Goal: Navigation & Orientation: Understand site structure

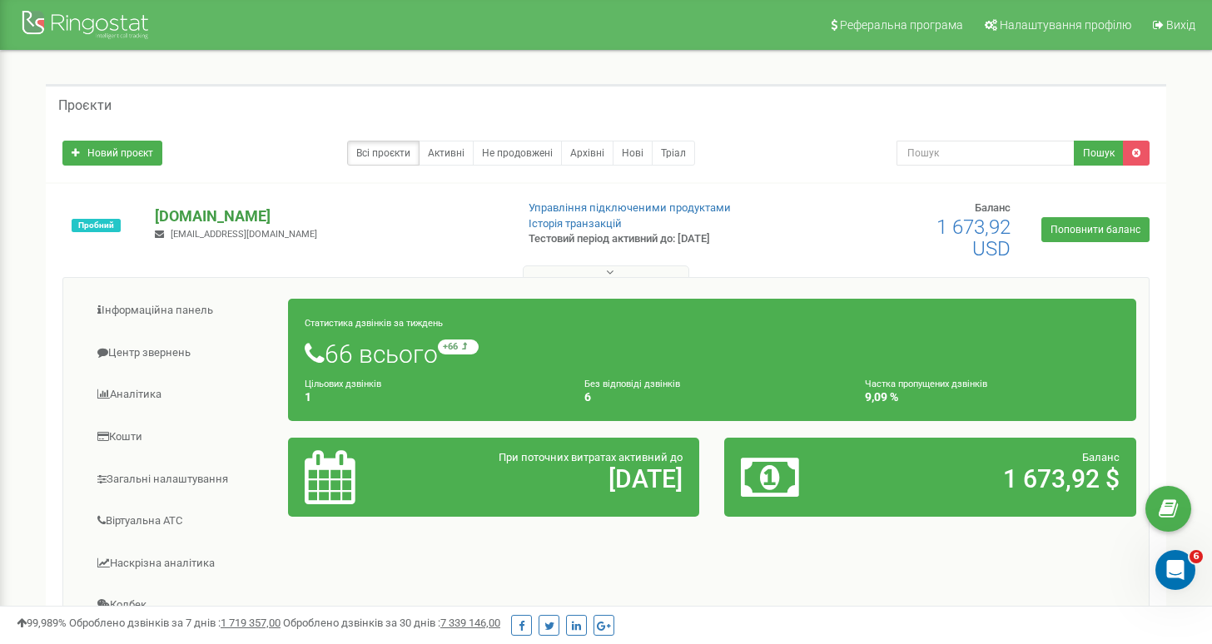
click at [171, 214] on p "[DOMAIN_NAME]" at bounding box center [328, 217] width 346 height 22
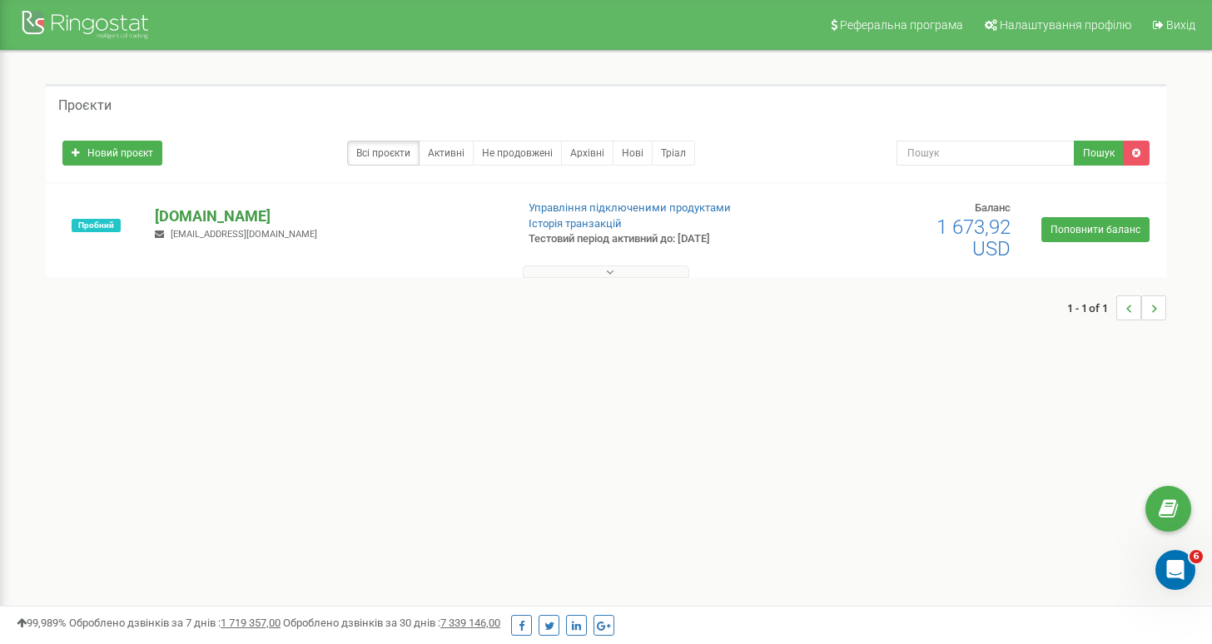
click at [163, 213] on p "[DOMAIN_NAME]" at bounding box center [328, 217] width 346 height 22
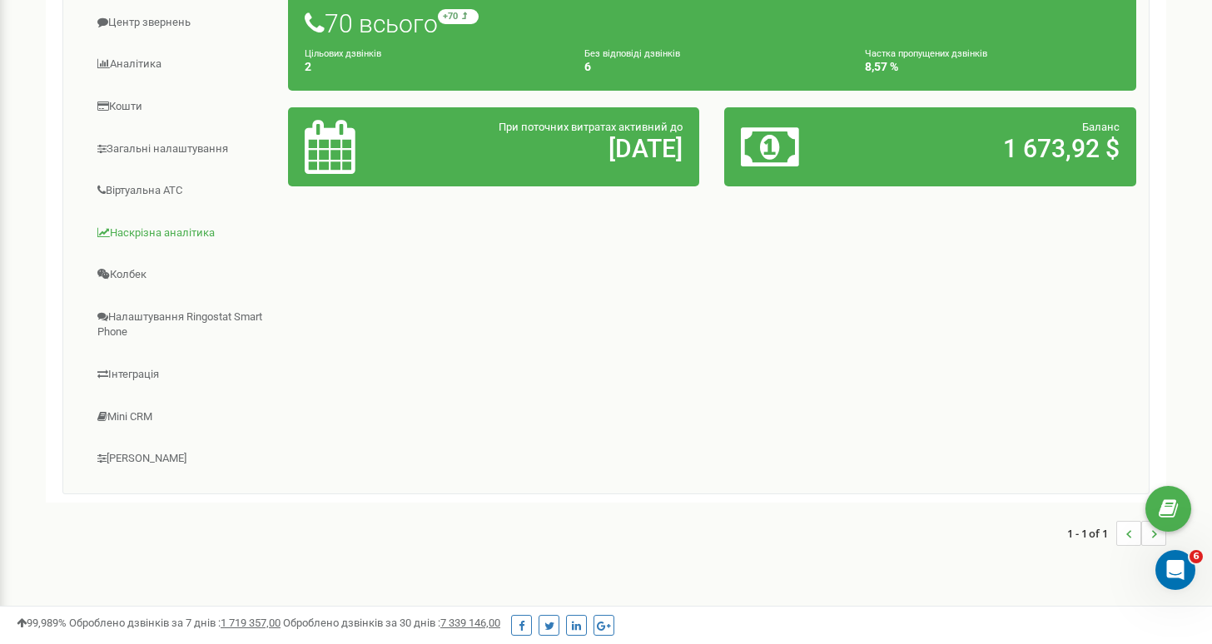
scroll to position [297, 0]
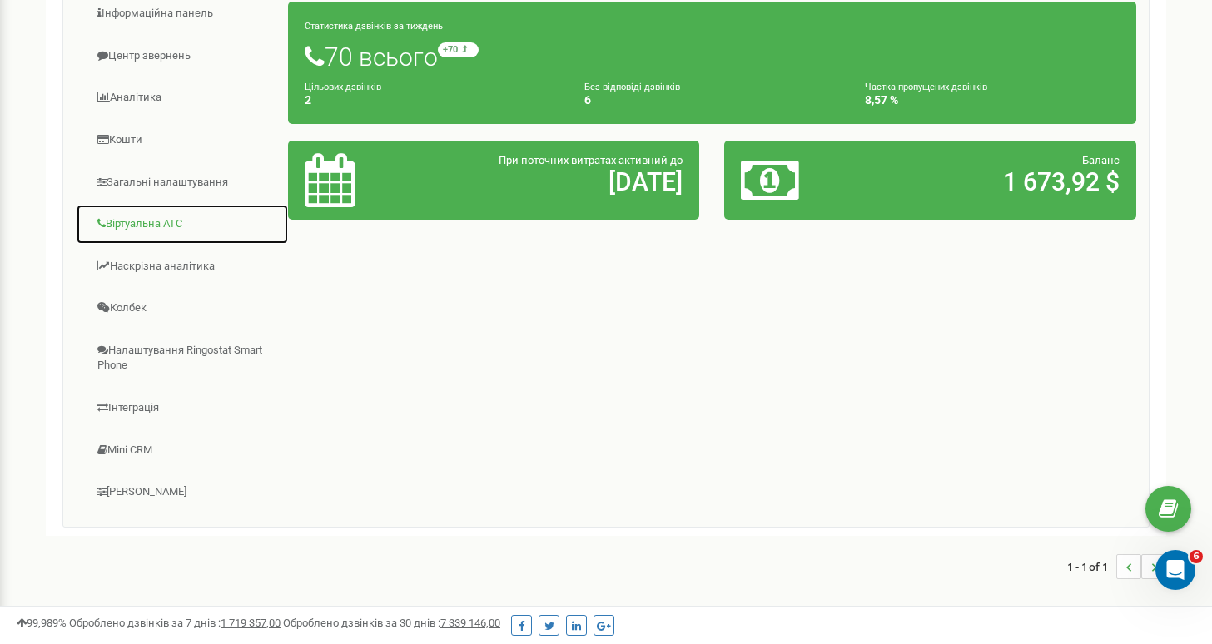
click at [142, 227] on link "Віртуальна АТС" at bounding box center [182, 224] width 213 height 41
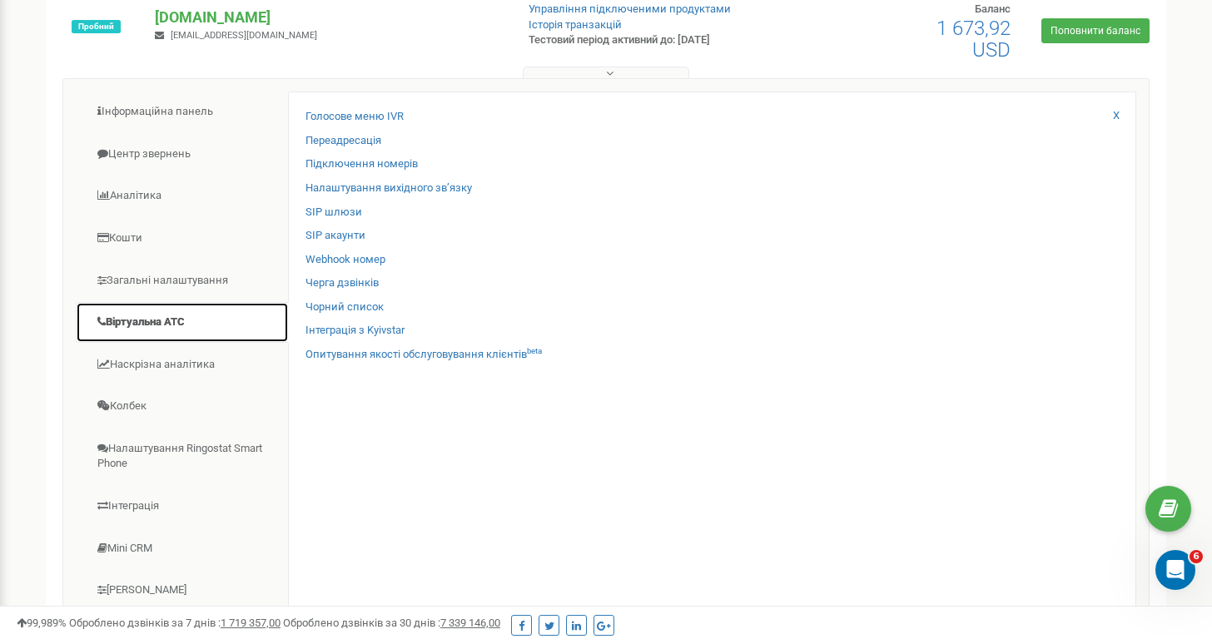
scroll to position [200, 0]
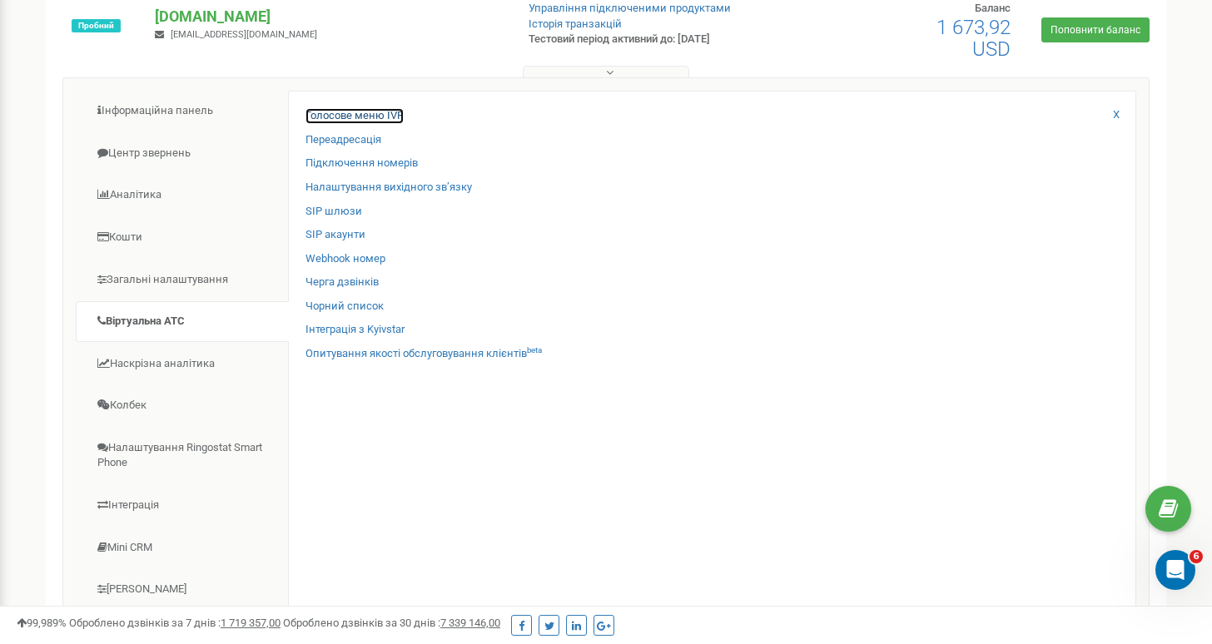
click at [341, 112] on link "Голосове меню IVR" at bounding box center [355, 116] width 98 height 16
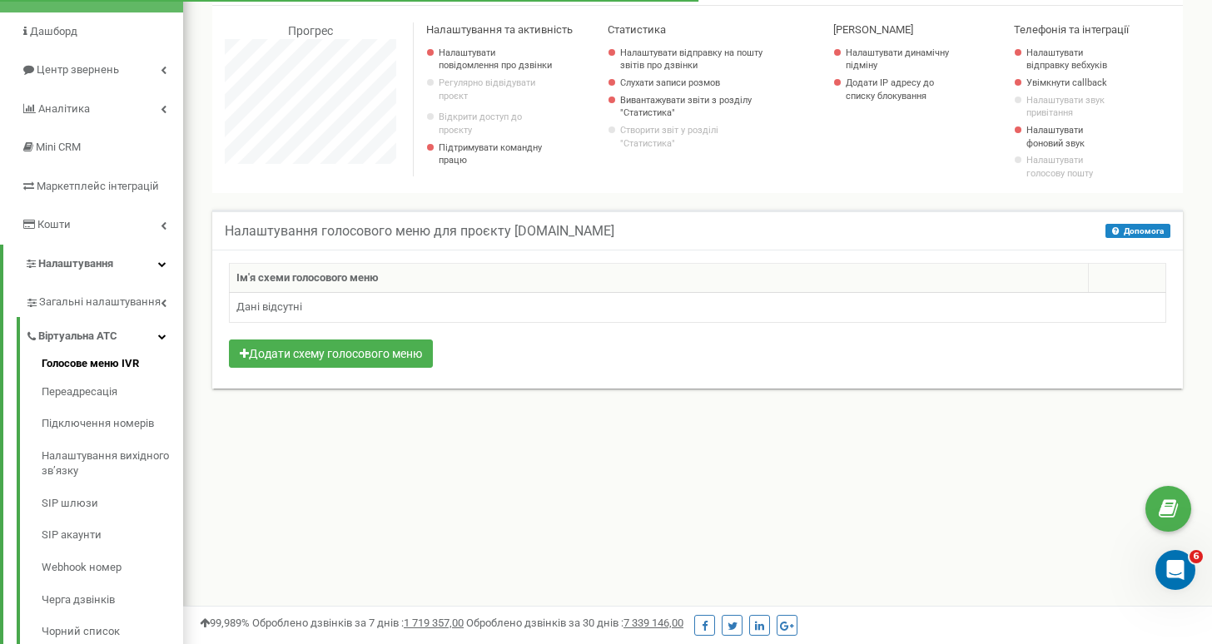
click at [291, 282] on th "Ім'я схеми голосового меню" at bounding box center [659, 278] width 859 height 30
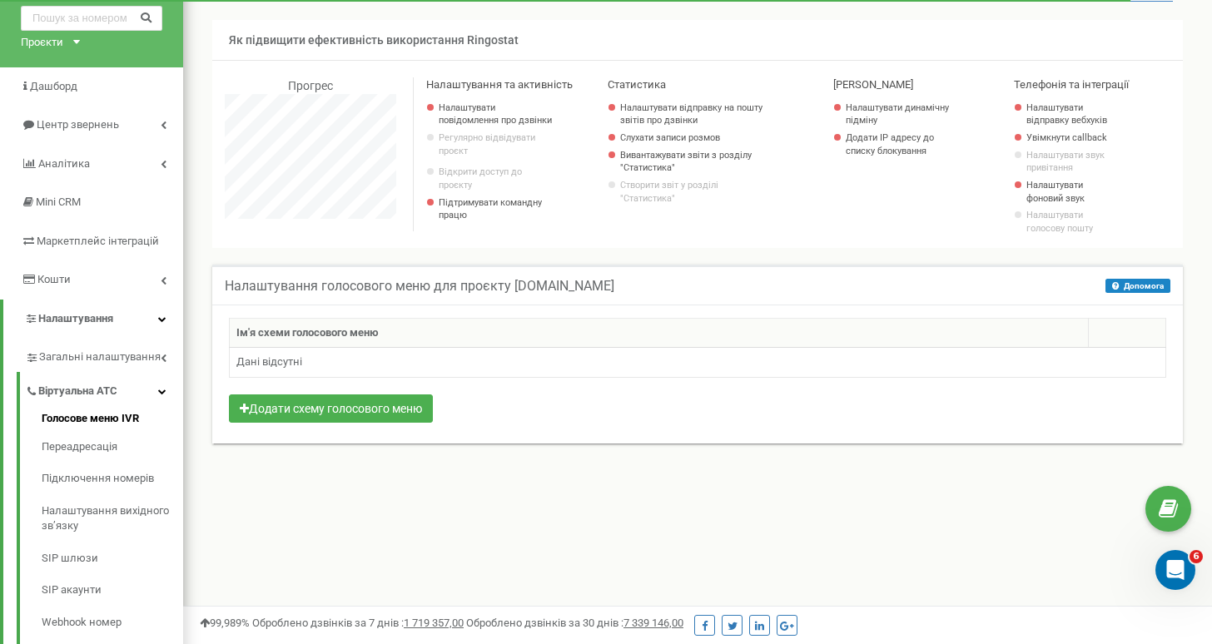
scroll to position [87, 0]
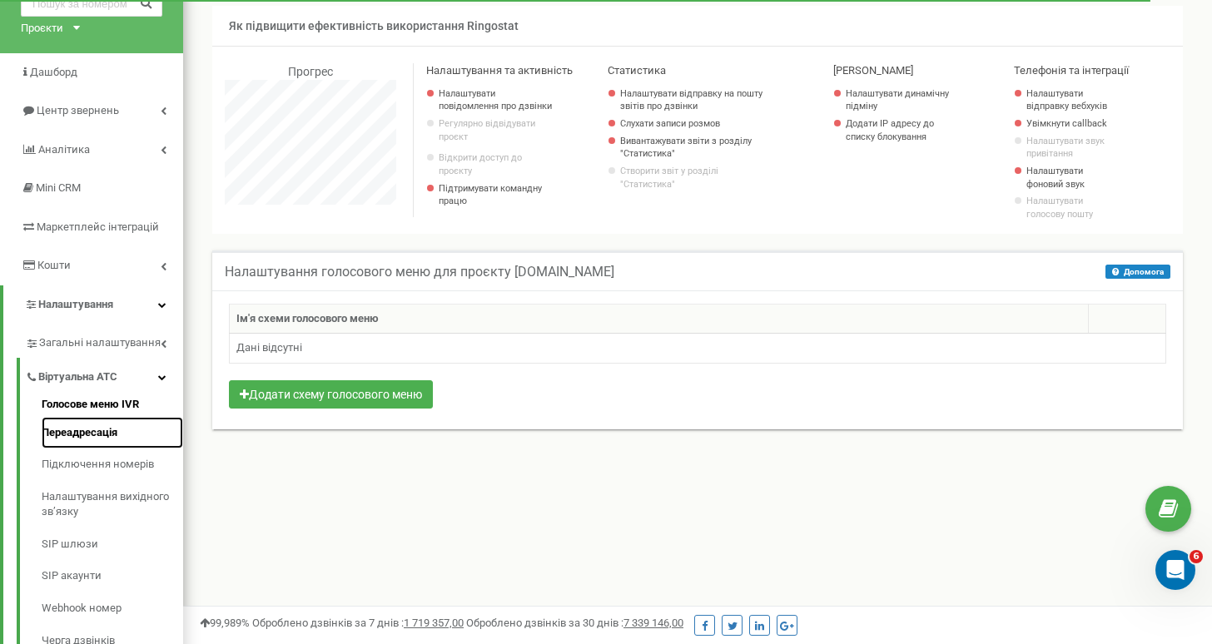
click at [79, 439] on link "Переадресація" at bounding box center [113, 433] width 142 height 32
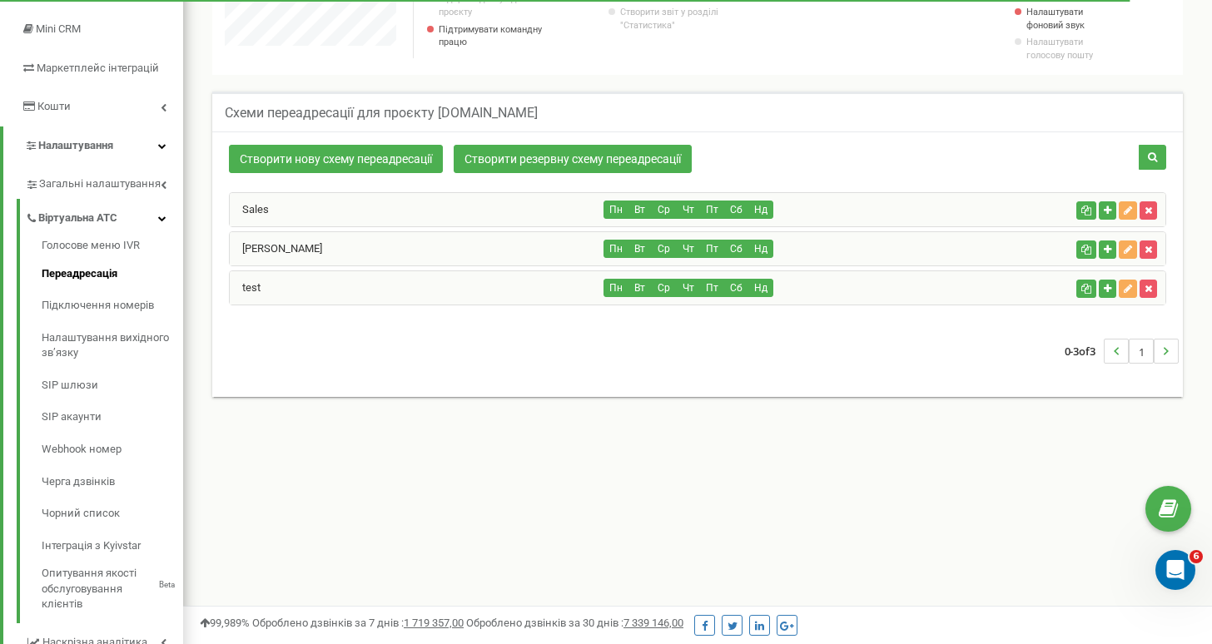
scroll to position [338, 0]
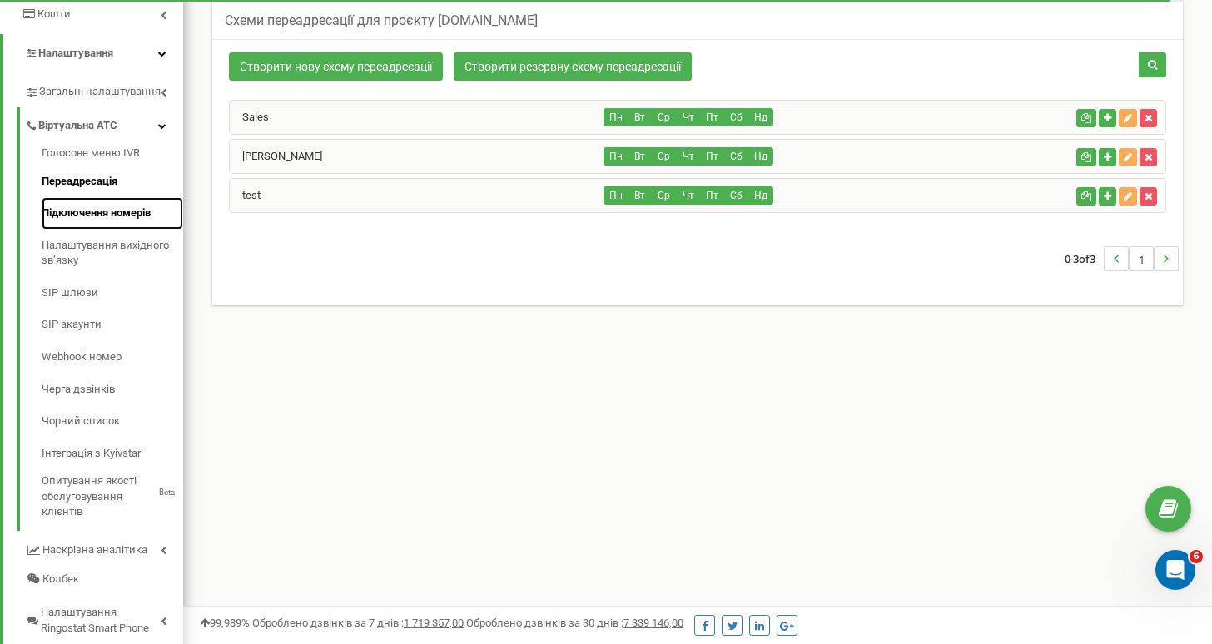
click at [62, 214] on link "Підключення номерів" at bounding box center [113, 213] width 142 height 32
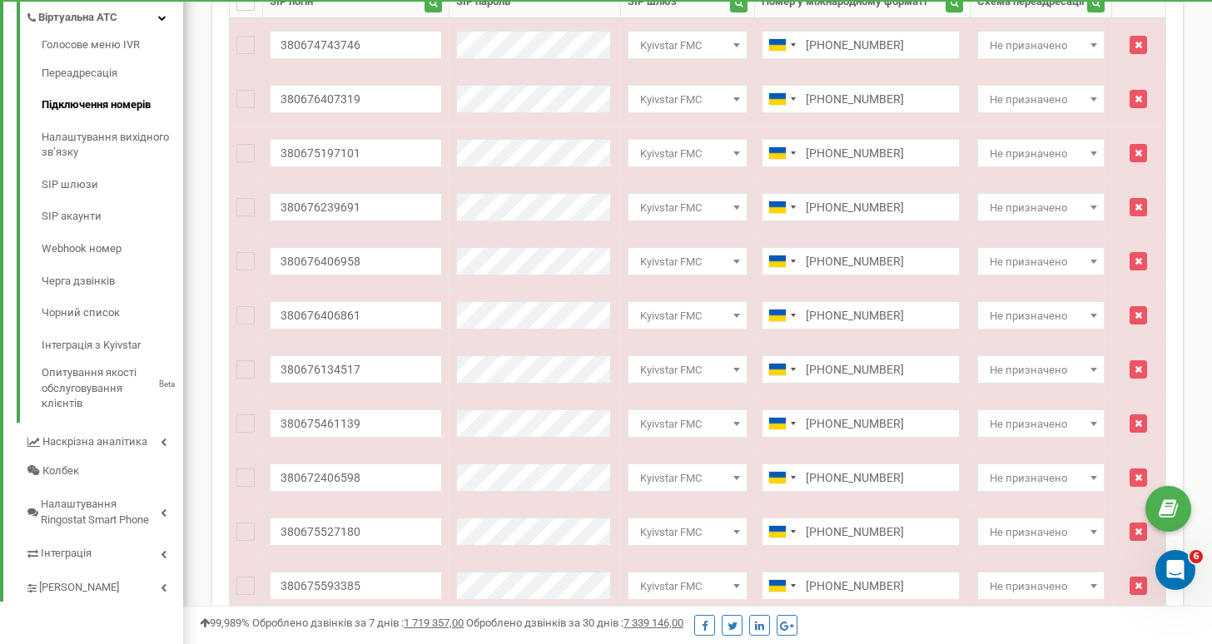
scroll to position [225, 0]
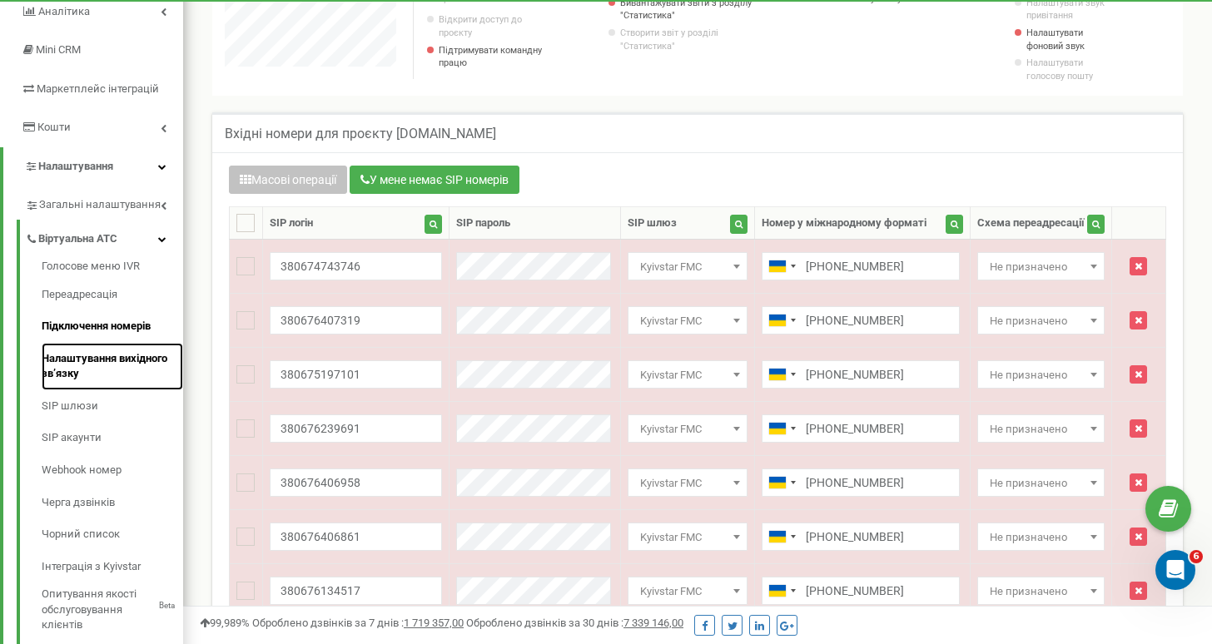
click at [137, 366] on link "Налаштування вихідного зв’язку" at bounding box center [113, 366] width 142 height 47
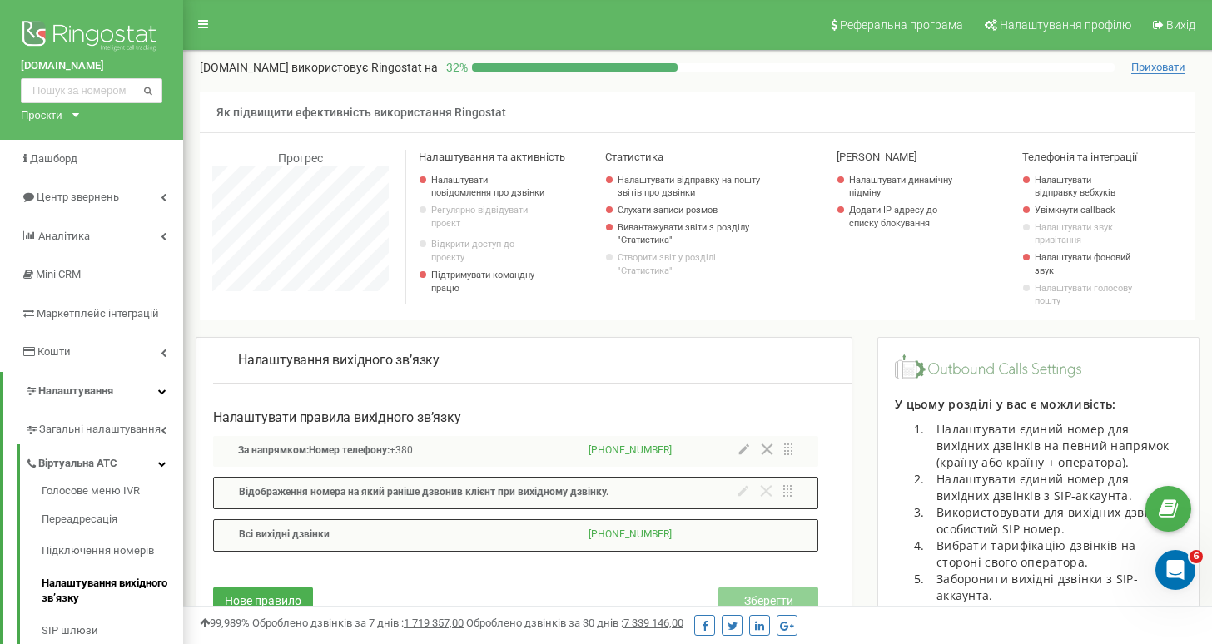
scroll to position [999, 1029]
